Goal: Navigation & Orientation: Find specific page/section

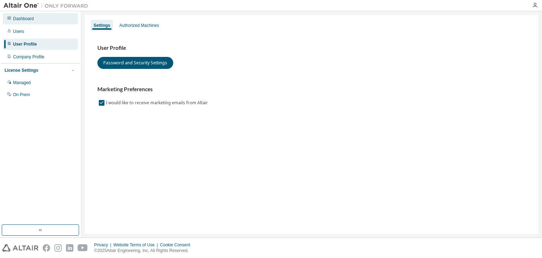
click at [10, 19] on icon at bounding box center [9, 18] width 4 height 4
